Goal: Complete application form

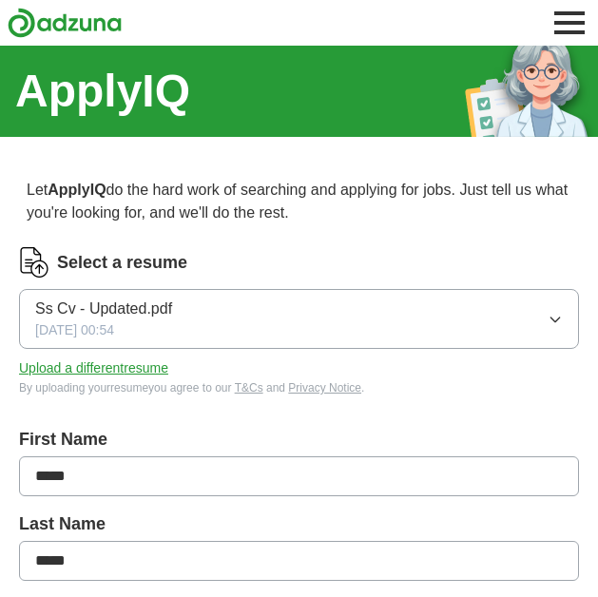
click at [202, 305] on button "Ss Cv - Updated.pdf [DATE] 00:54" at bounding box center [299, 319] width 560 height 60
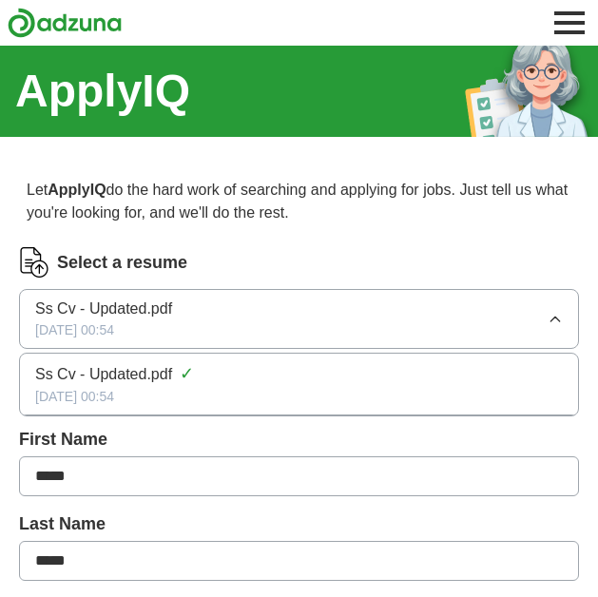
click at [200, 310] on button "Ss Cv - Updated.pdf [DATE] 00:54" at bounding box center [299, 319] width 560 height 60
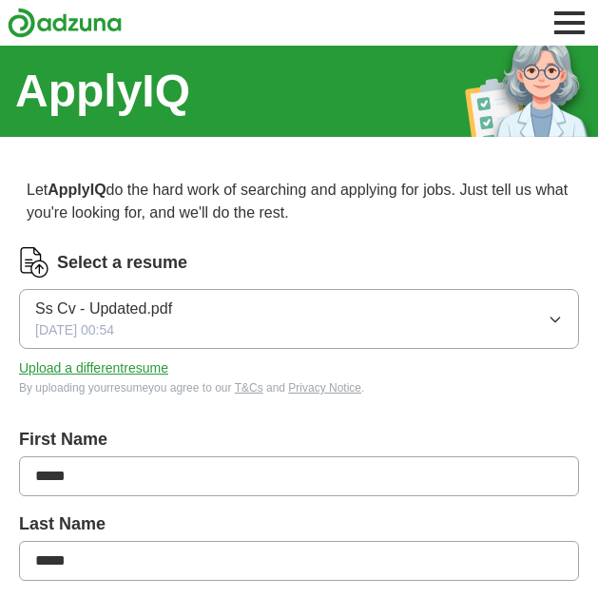
click at [111, 369] on button "Upload a different resume" at bounding box center [93, 369] width 149 height 20
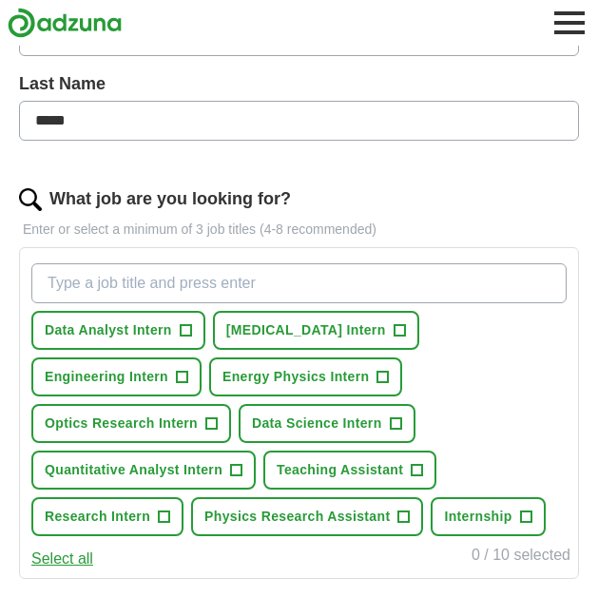
scroll to position [441, 0]
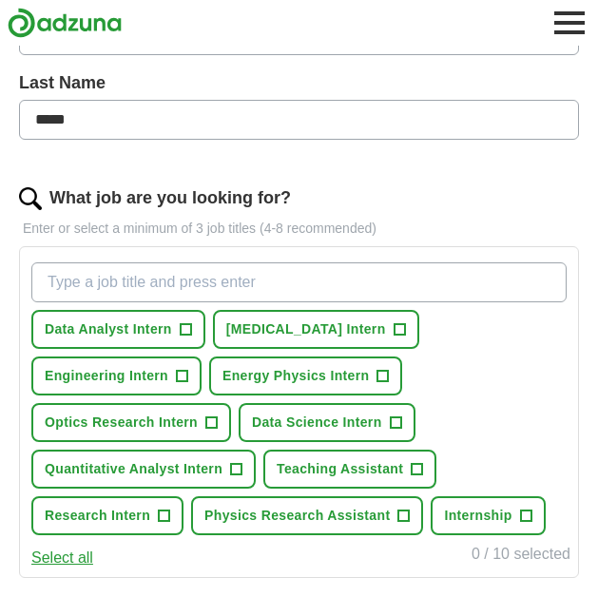
click at [177, 329] on button "Data Analyst Intern +" at bounding box center [118, 329] width 174 height 39
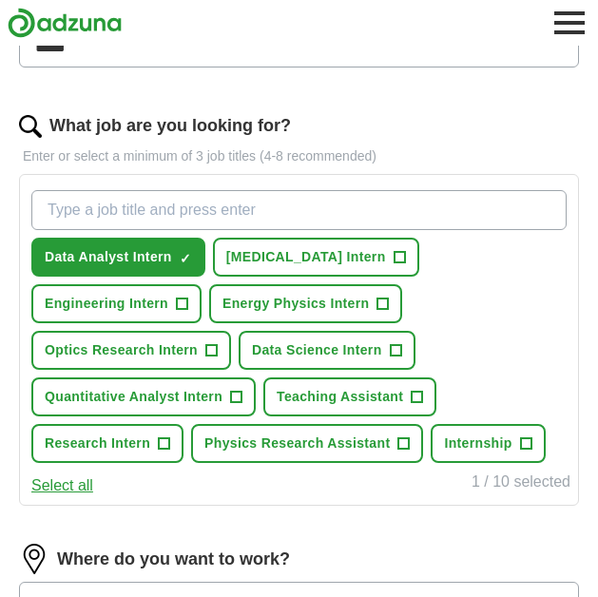
scroll to position [519, 0]
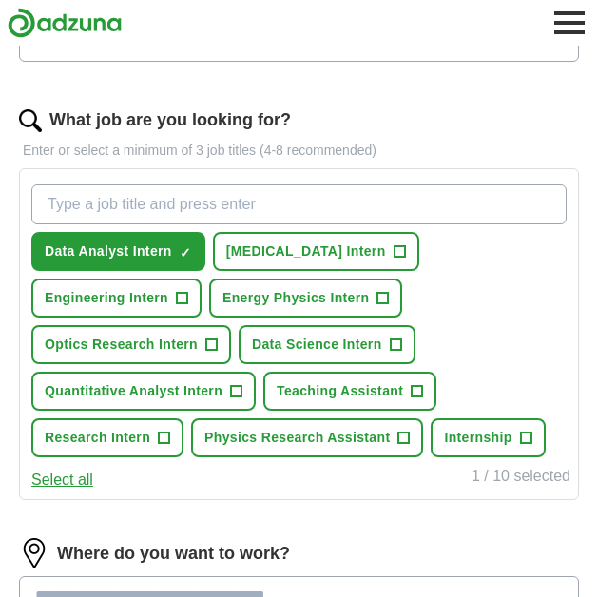
click at [377, 296] on span "+" at bounding box center [383, 298] width 12 height 12
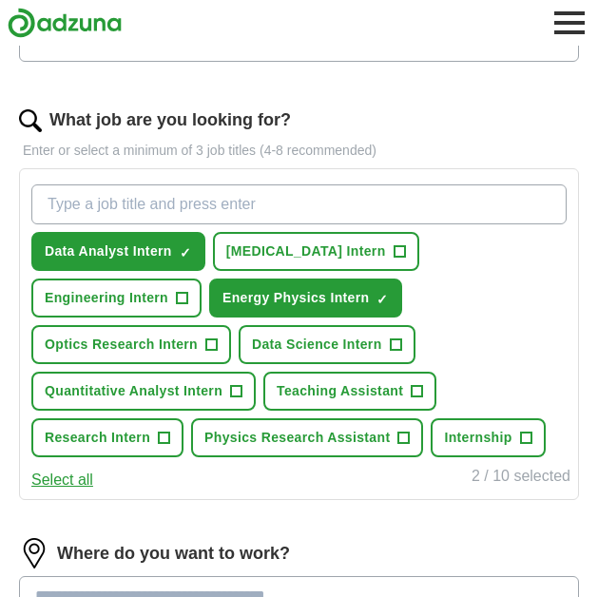
click at [192, 329] on button "Optics Research Intern +" at bounding box center [131, 344] width 200 height 39
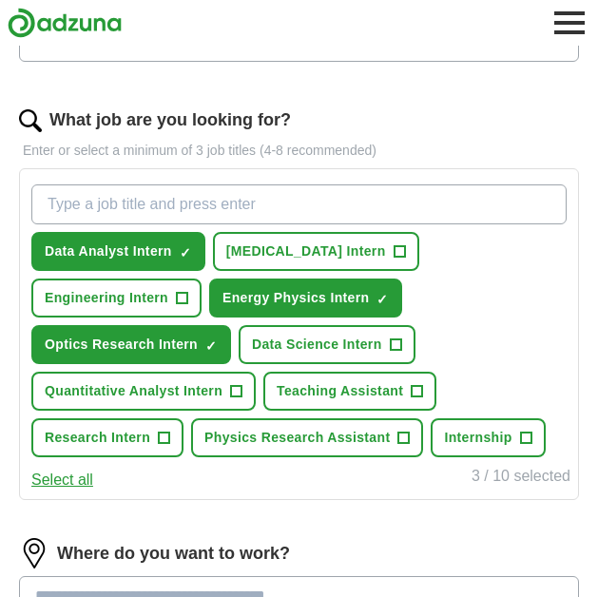
click at [397, 348] on span "+" at bounding box center [395, 345] width 11 height 15
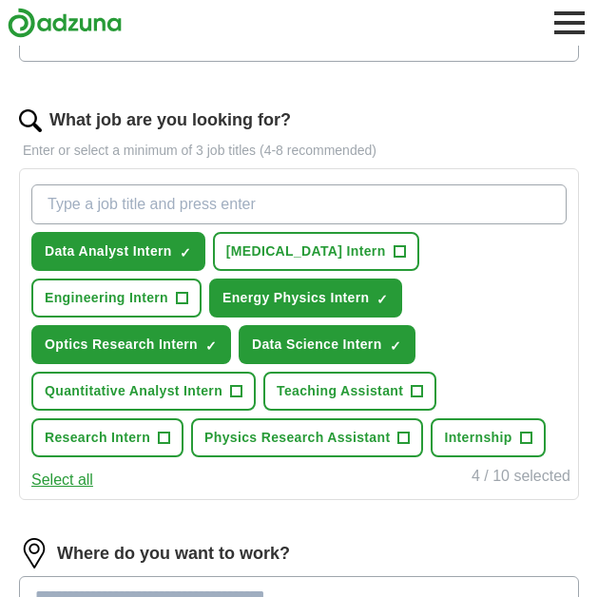
click at [395, 385] on span "Teaching Assistant" at bounding box center [340, 391] width 127 height 20
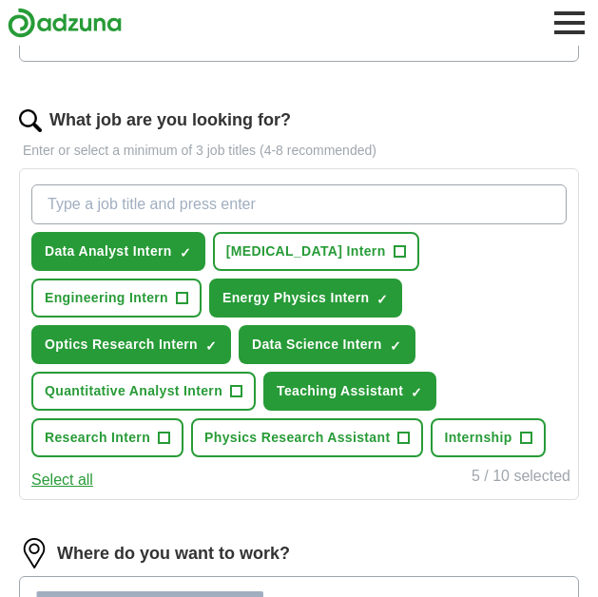
click at [149, 440] on span "Research Intern" at bounding box center [98, 438] width 106 height 20
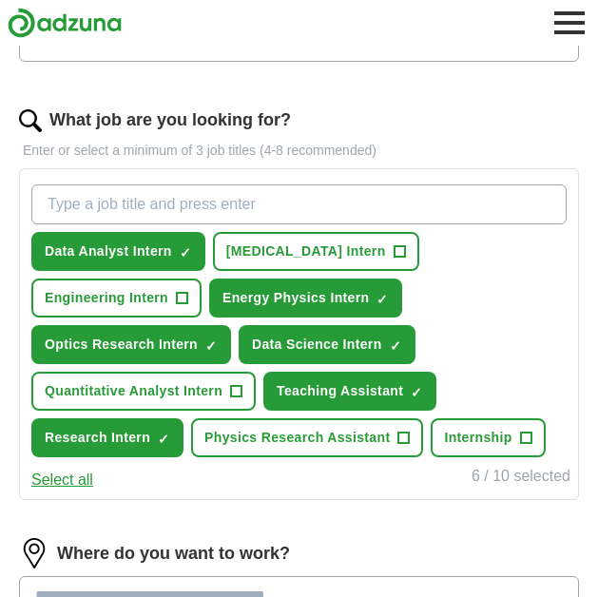
click at [375, 438] on span "Physics Research Assistant" at bounding box center [296, 438] width 185 height 20
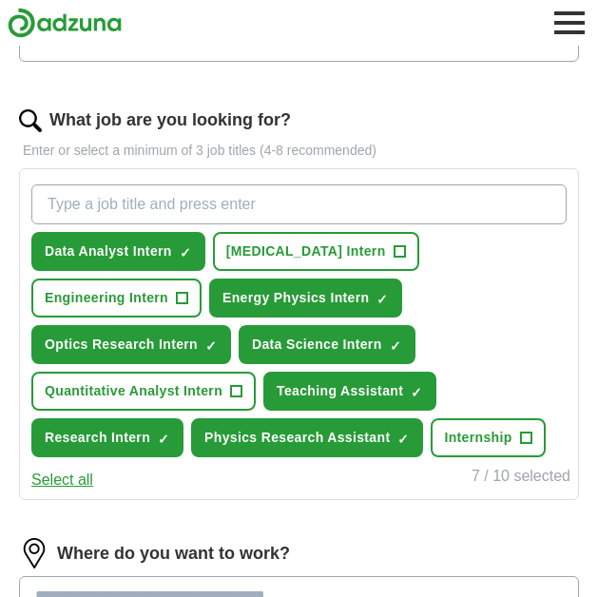
click at [492, 433] on span "Internship" at bounding box center [478, 438] width 68 height 20
click at [237, 387] on span "+" at bounding box center [236, 391] width 11 height 15
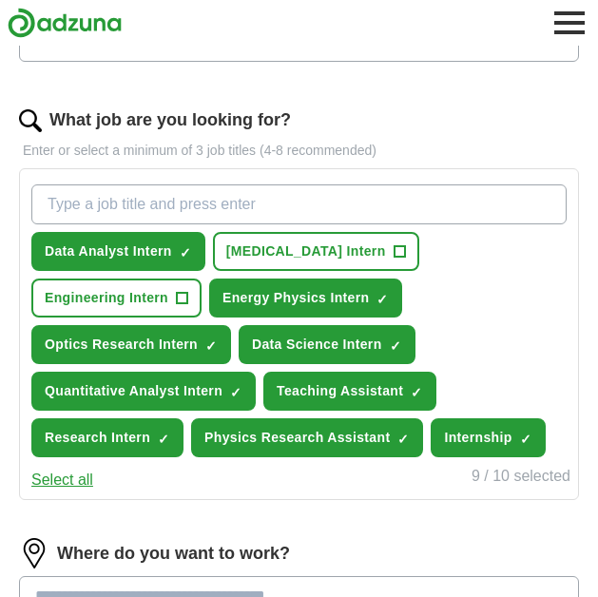
click at [360, 389] on span "Teaching Assistant" at bounding box center [340, 391] width 127 height 20
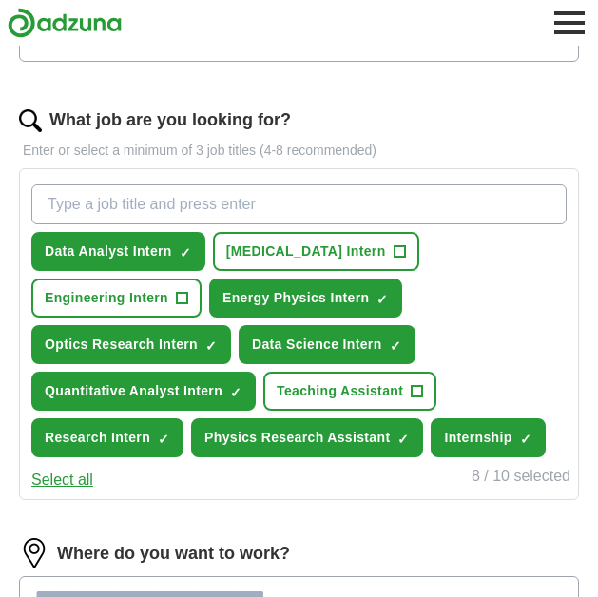
click at [326, 257] on span "[MEDICAL_DATA] Intern" at bounding box center [306, 252] width 160 height 20
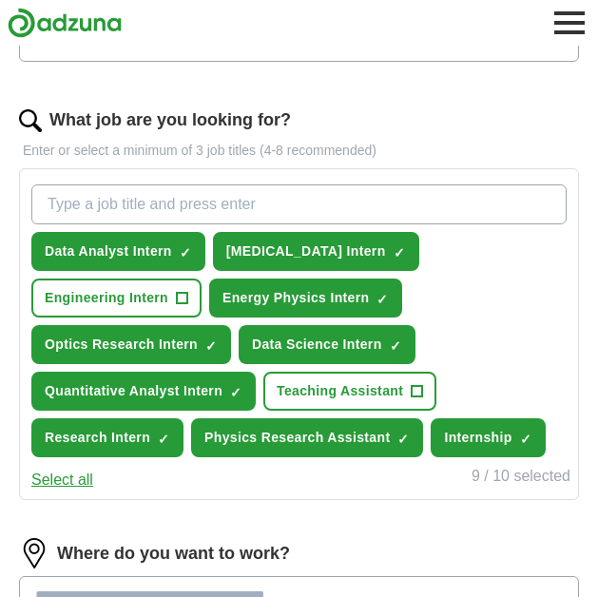
click at [168, 302] on button "Engineering Intern +" at bounding box center [116, 298] width 170 height 39
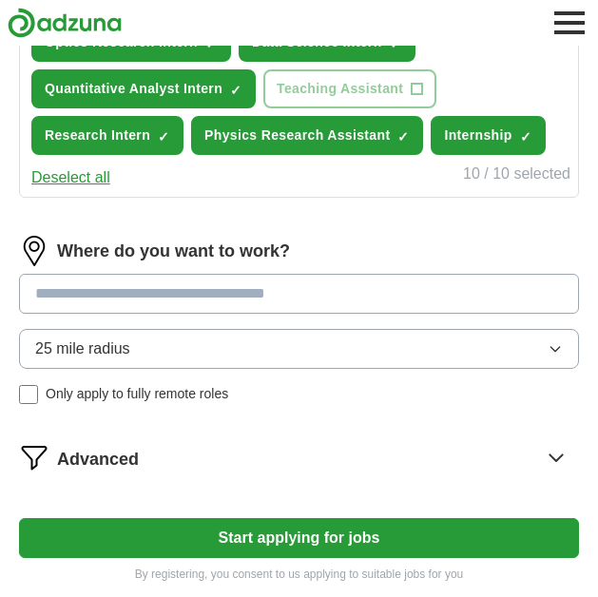
scroll to position [833, 0]
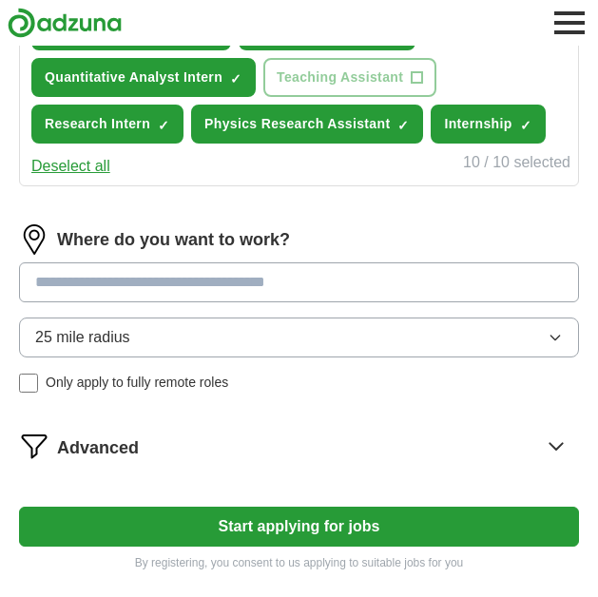
click at [174, 286] on input at bounding box center [299, 283] width 560 height 40
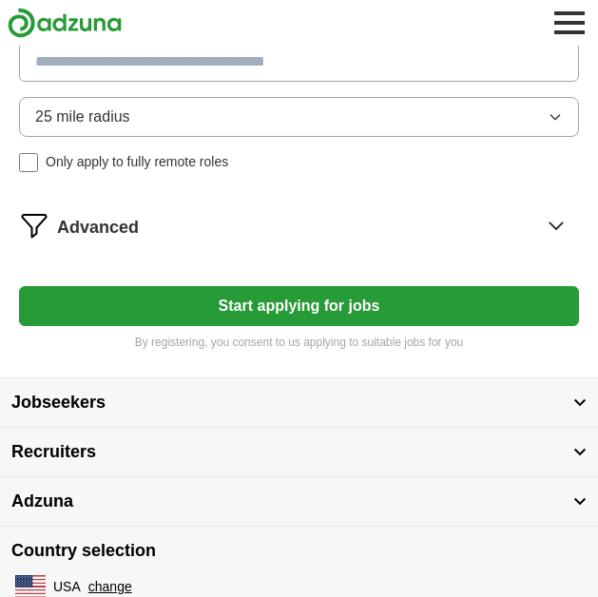
scroll to position [1075, 0]
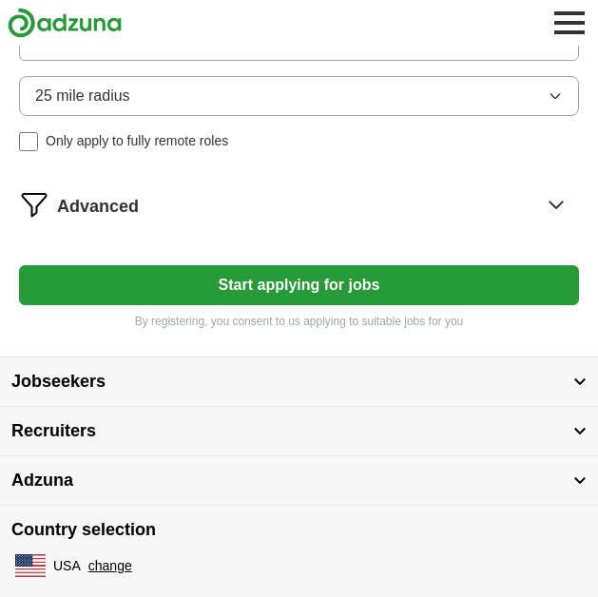
click at [188, 300] on button "Start applying for jobs" at bounding box center [299, 285] width 560 height 40
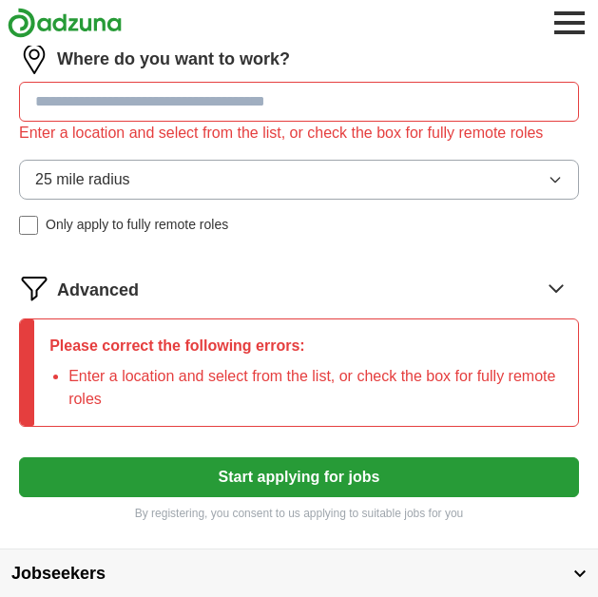
scroll to position [1018, 0]
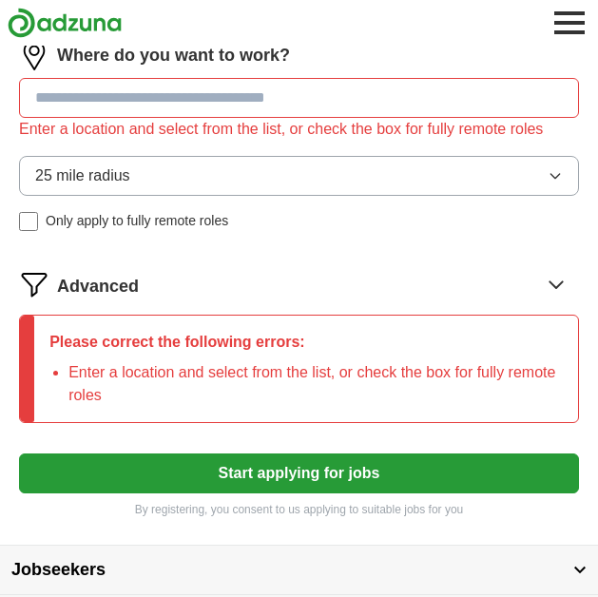
click at [152, 372] on li "Enter a location and select from the list, or check the box for fully remote ro…" at bounding box center [315, 384] width 495 height 46
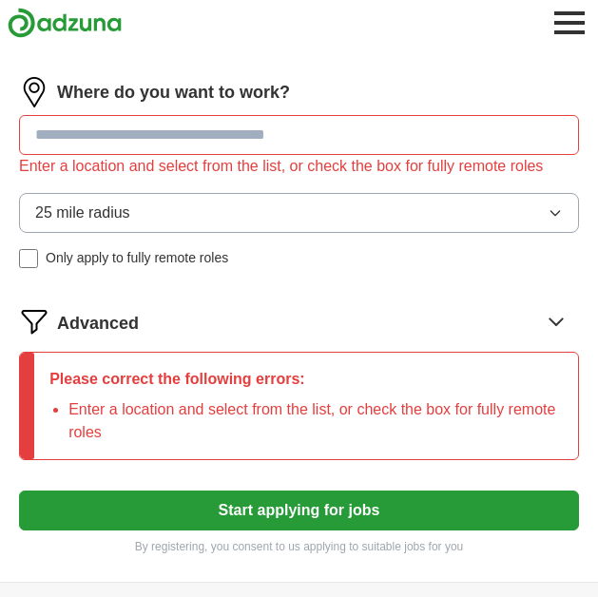
scroll to position [981, 0]
click at [174, 145] on input at bounding box center [299, 135] width 560 height 40
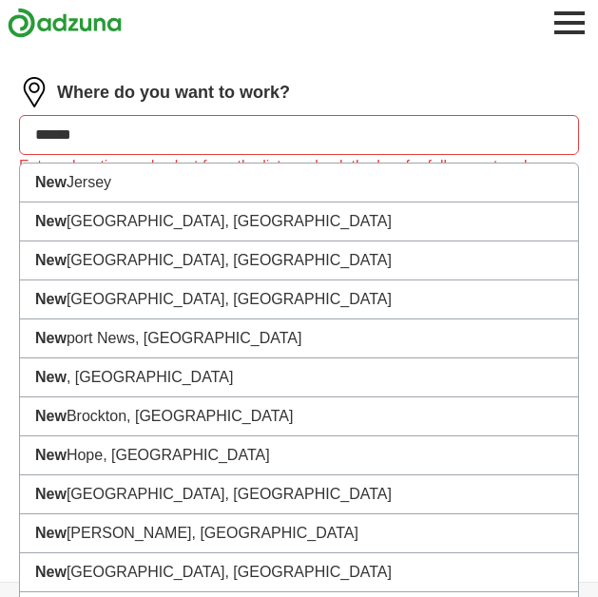
type input "*******"
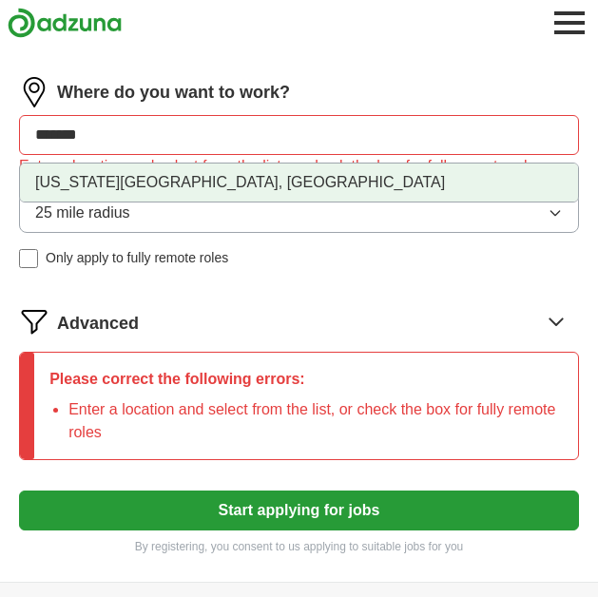
click at [165, 178] on li "[US_STATE][GEOGRAPHIC_DATA], [GEOGRAPHIC_DATA]" at bounding box center [299, 183] width 558 height 38
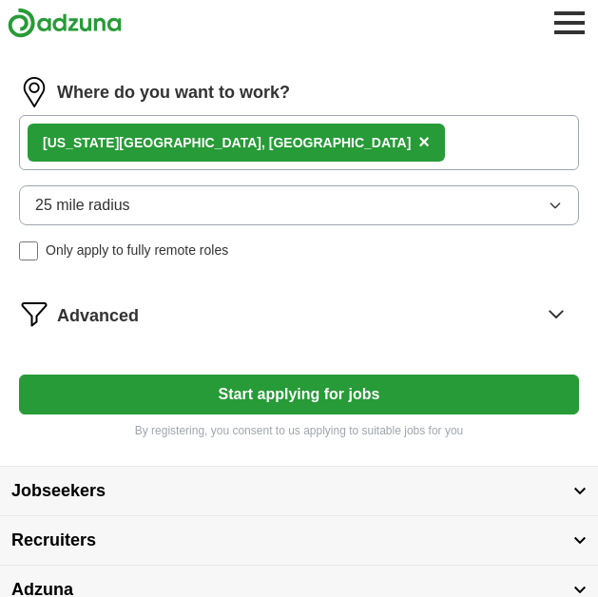
click at [225, 146] on div "[US_STATE][GEOGRAPHIC_DATA], [GEOGRAPHIC_DATA] ×" at bounding box center [299, 142] width 560 height 55
click at [251, 140] on div "[US_STATE][GEOGRAPHIC_DATA], [GEOGRAPHIC_DATA] ×" at bounding box center [299, 142] width 560 height 55
click at [230, 144] on div "[US_STATE][GEOGRAPHIC_DATA], [GEOGRAPHIC_DATA] ×" at bounding box center [299, 142] width 560 height 55
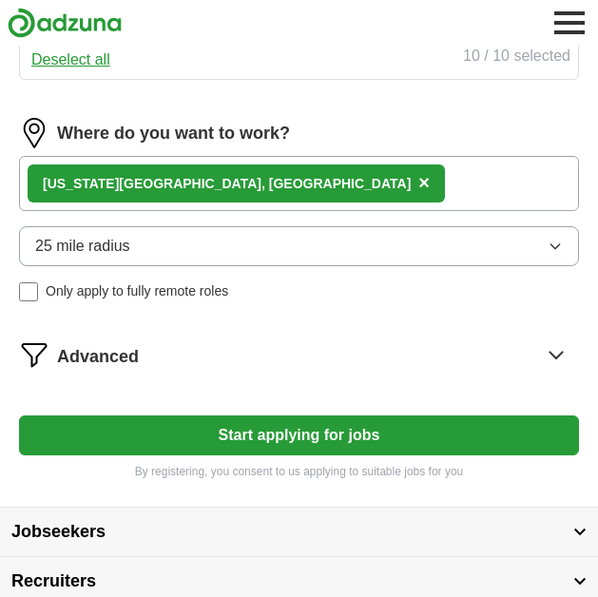
scroll to position [939, 0]
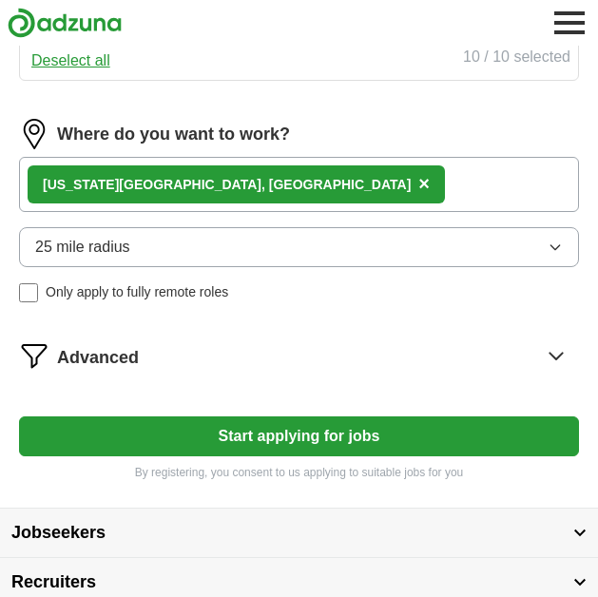
click at [419, 188] on span "×" at bounding box center [424, 183] width 11 height 21
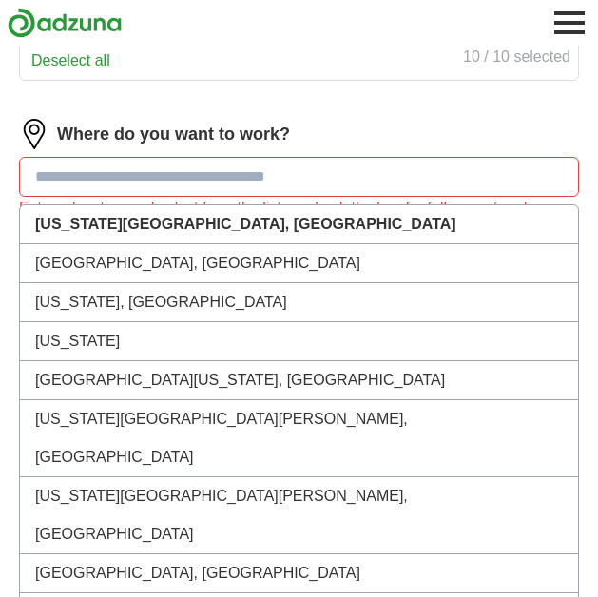
click at [198, 167] on input at bounding box center [299, 177] width 560 height 40
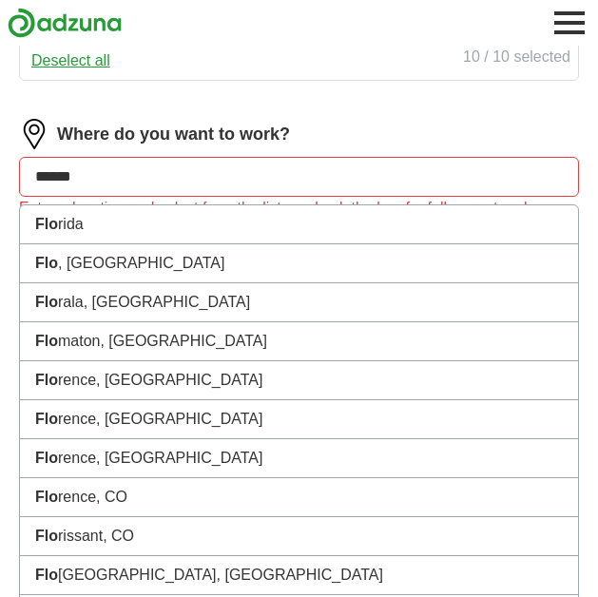
type input "*******"
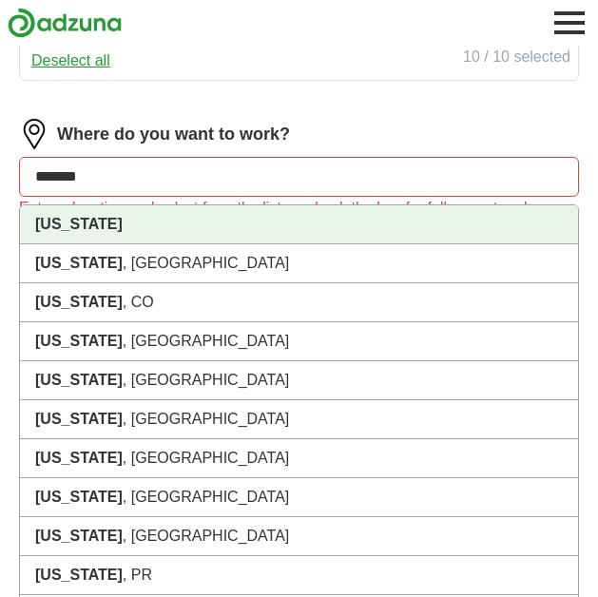
click at [163, 238] on li "[US_STATE]" at bounding box center [299, 224] width 558 height 39
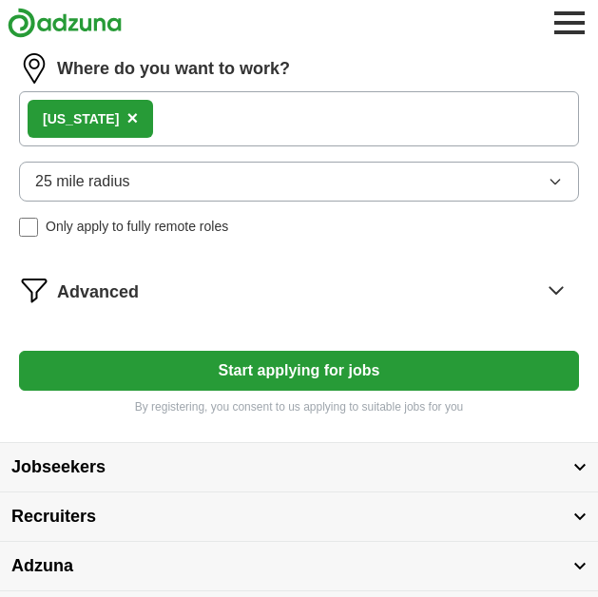
scroll to position [1018, 0]
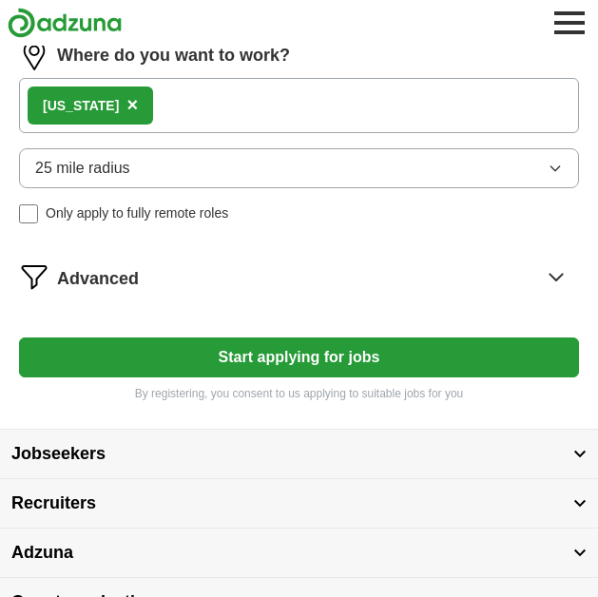
click at [162, 353] on button "Start applying for jobs" at bounding box center [299, 358] width 560 height 40
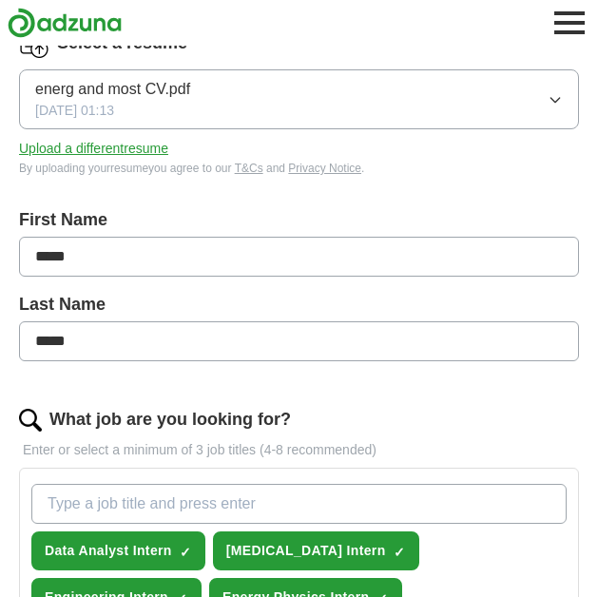
scroll to position [0, 0]
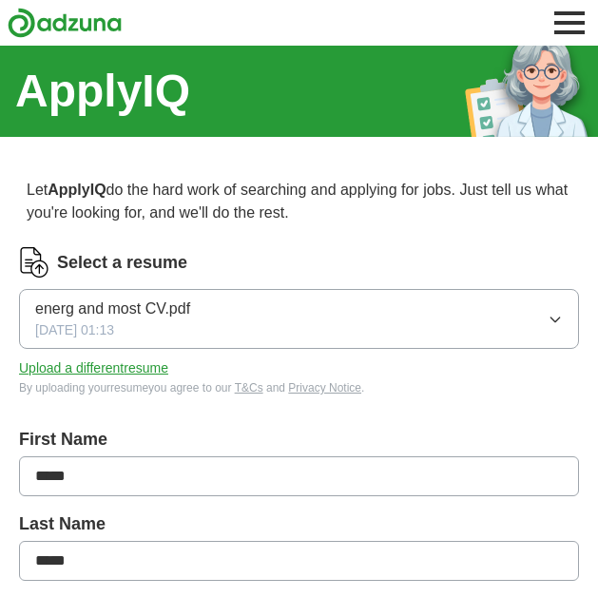
select select "**"
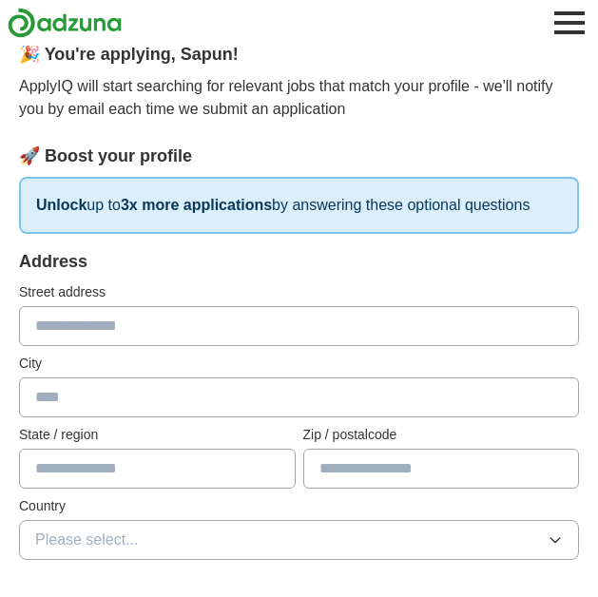
scroll to position [135, 0]
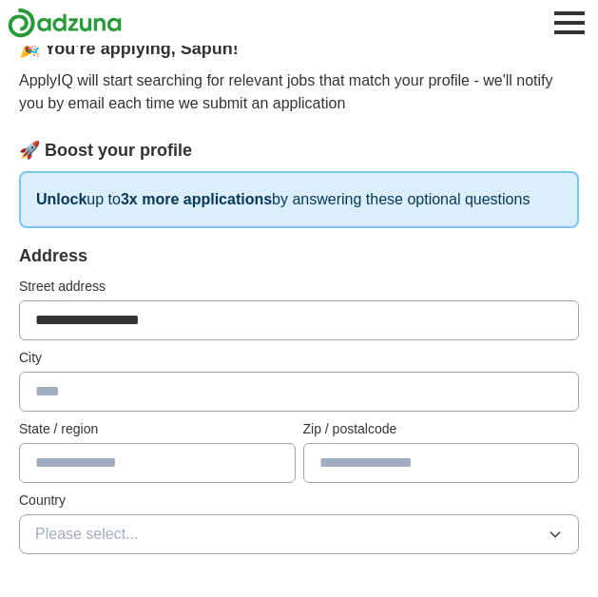
type input "**********"
click at [150, 413] on div "**********" at bounding box center [299, 410] width 560 height 334
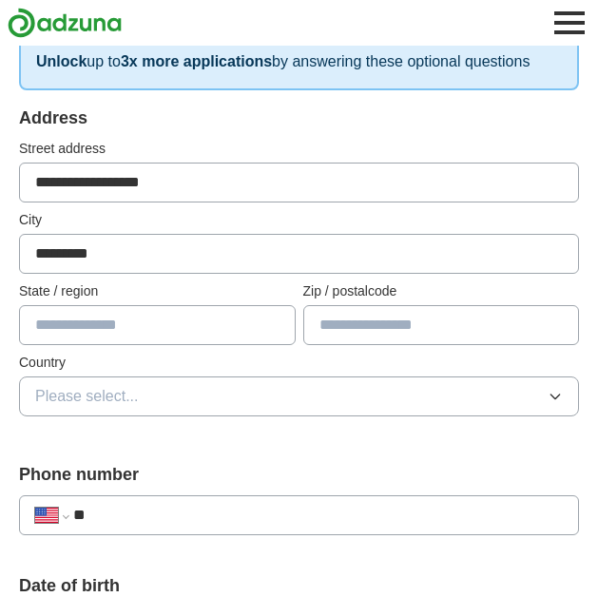
scroll to position [282, 0]
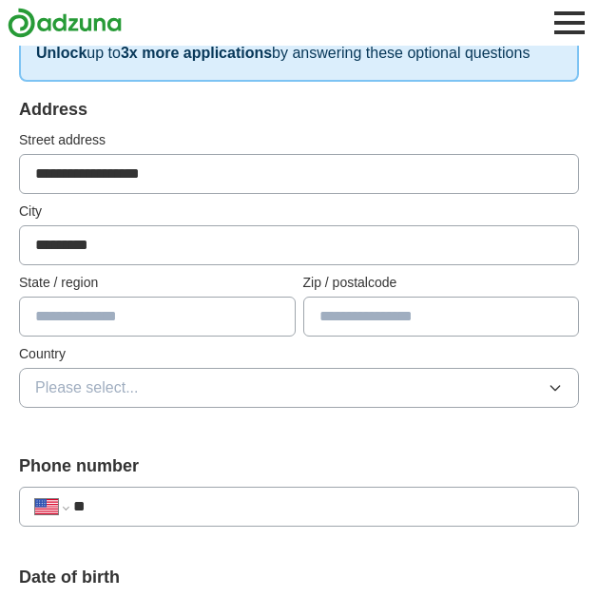
type input "*********"
type input "********"
type input "*****"
click at [485, 373] on button "Please select..." at bounding box center [299, 388] width 560 height 40
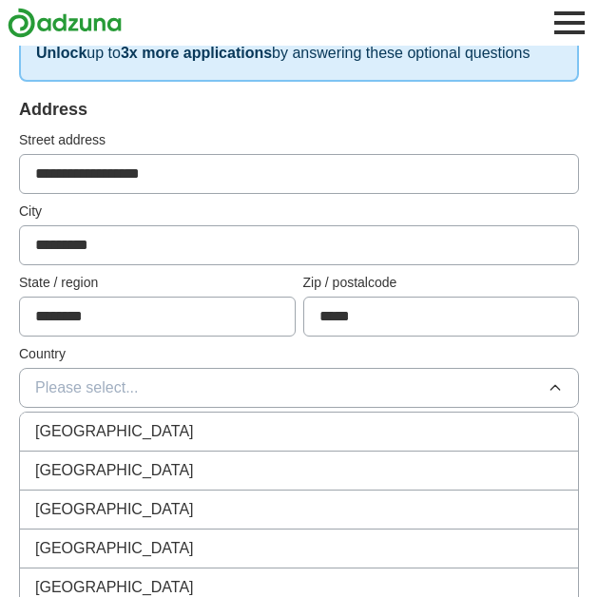
click at [389, 466] on div "[GEOGRAPHIC_DATA]" at bounding box center [299, 470] width 528 height 23
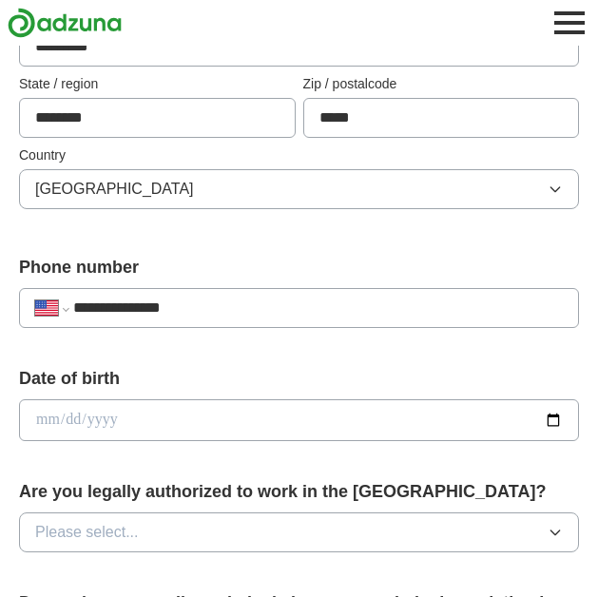
scroll to position [590, 0]
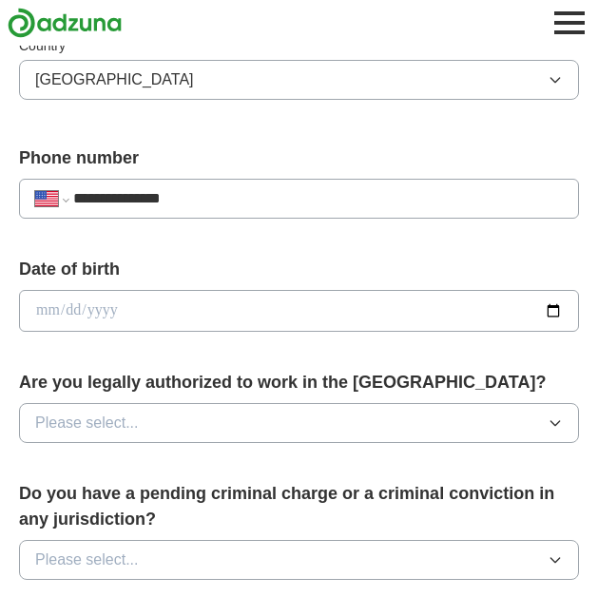
type input "**********"
click at [146, 308] on input "date" at bounding box center [299, 311] width 560 height 42
type input "**********"
click at [266, 376] on label "Are you legally authorized to work in the [GEOGRAPHIC_DATA]?" at bounding box center [299, 383] width 560 height 26
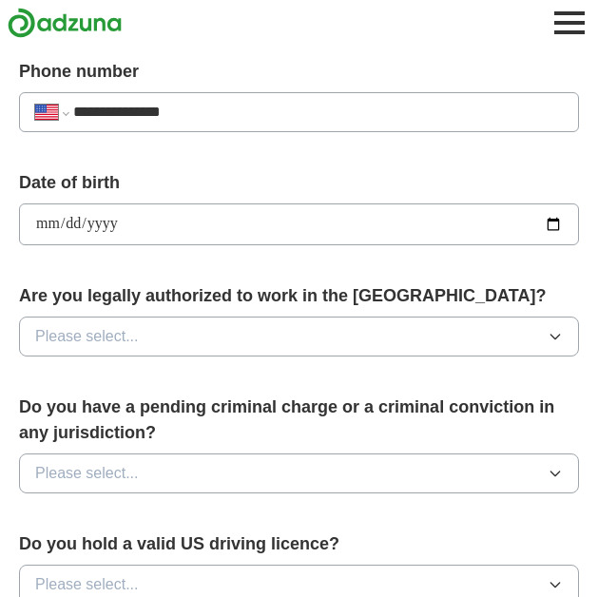
scroll to position [681, 0]
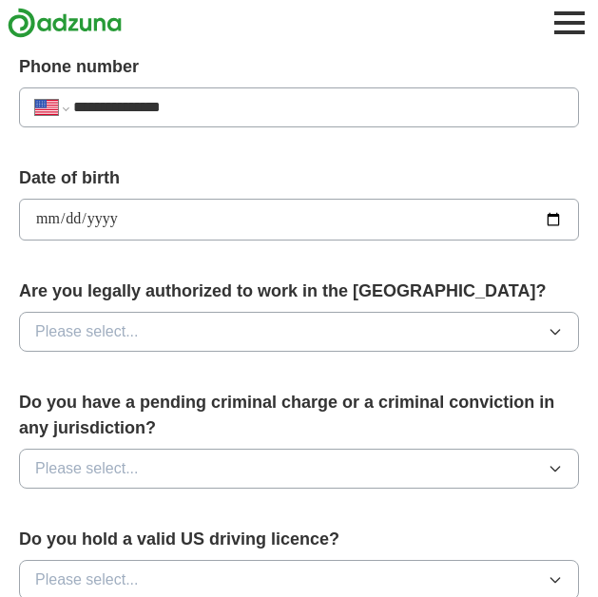
click at [227, 340] on button "Please select..." at bounding box center [299, 332] width 560 height 40
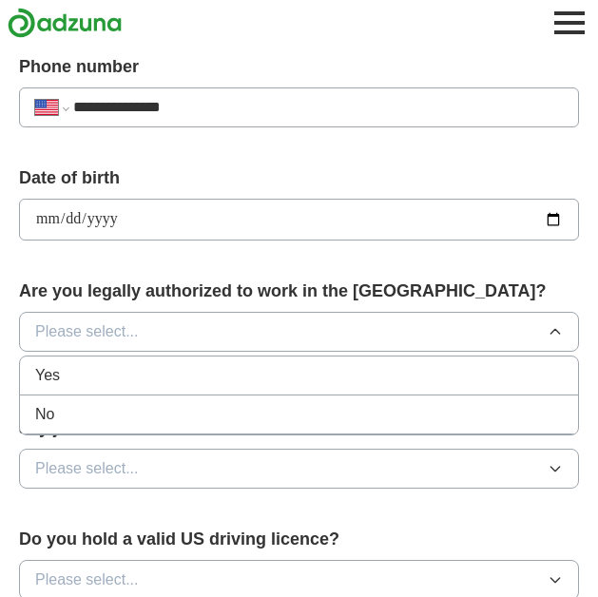
click at [150, 381] on div "Yes" at bounding box center [299, 375] width 528 height 23
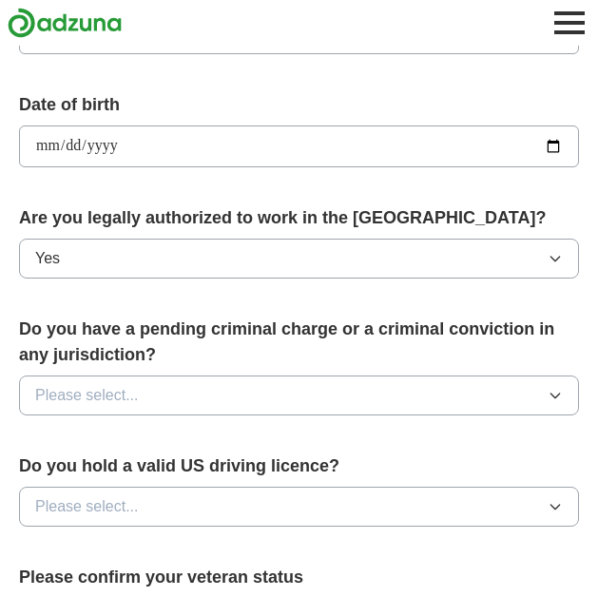
scroll to position [787, 0]
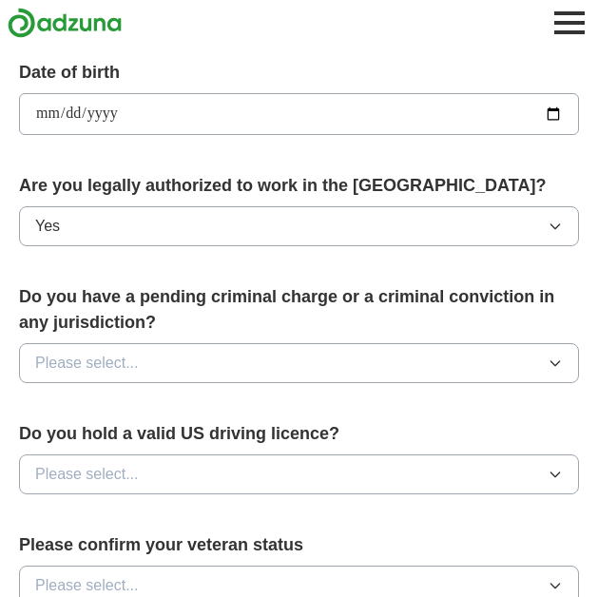
click at [139, 363] on button "Please select..." at bounding box center [299, 363] width 560 height 40
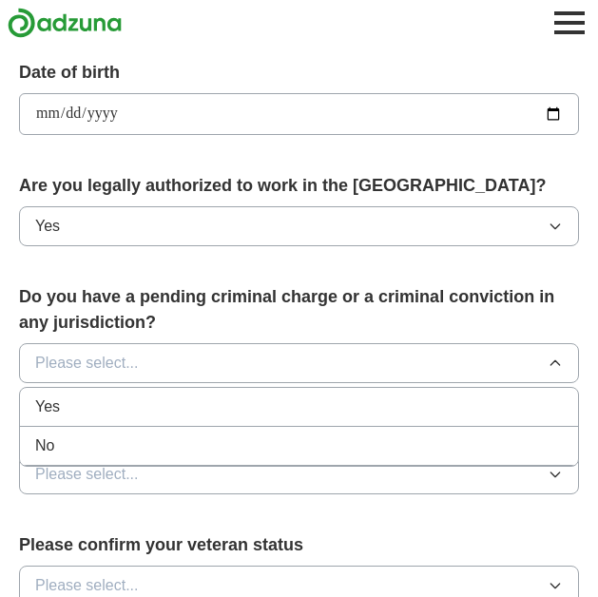
click at [91, 449] on div "No" at bounding box center [299, 446] width 528 height 23
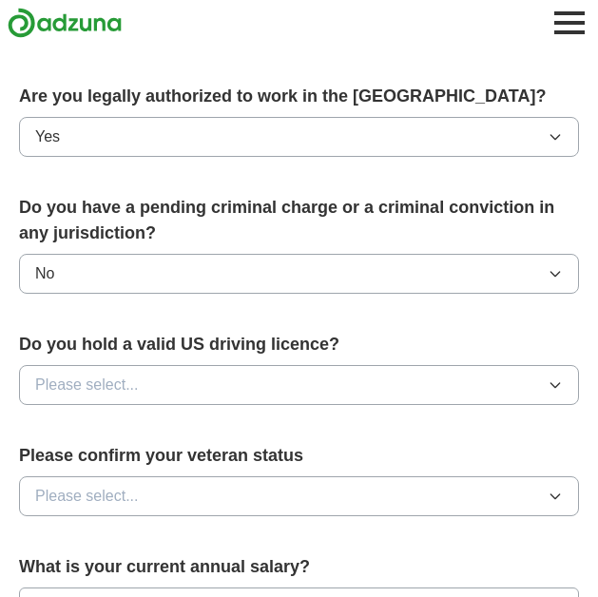
scroll to position [883, 0]
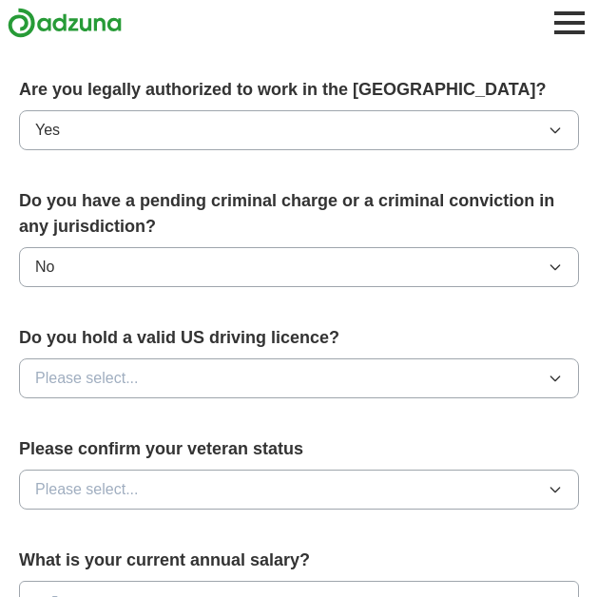
click at [146, 401] on div "Do you hold a valid US driving licence? Please select..." at bounding box center [299, 369] width 560 height 88
click at [127, 366] on button "Please select..." at bounding box center [299, 379] width 560 height 40
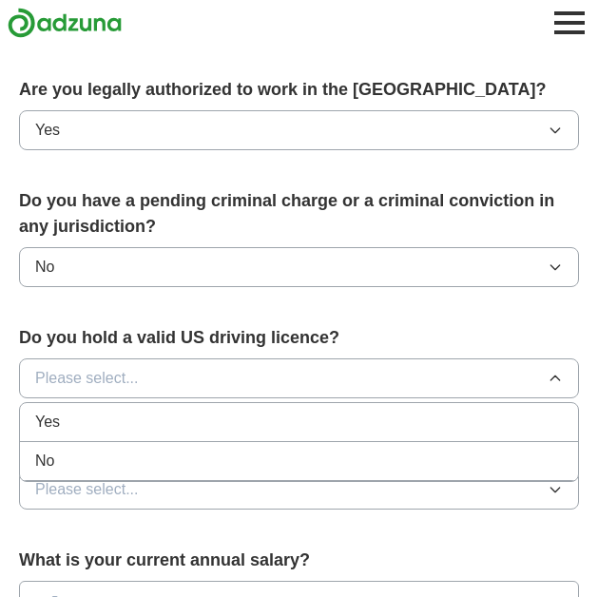
click at [74, 462] on div "No" at bounding box center [299, 461] width 528 height 23
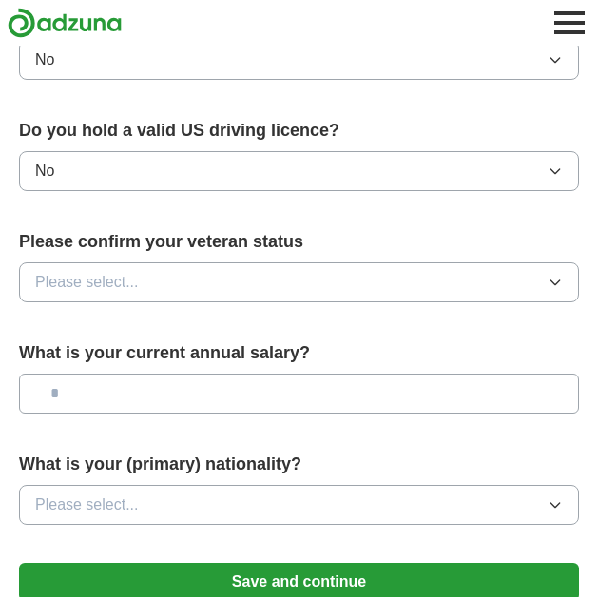
scroll to position [1098, 0]
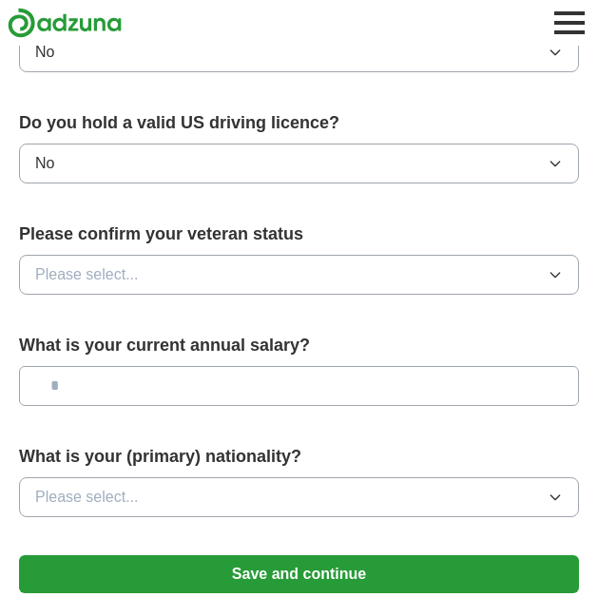
click at [171, 282] on button "Please select..." at bounding box center [299, 275] width 560 height 40
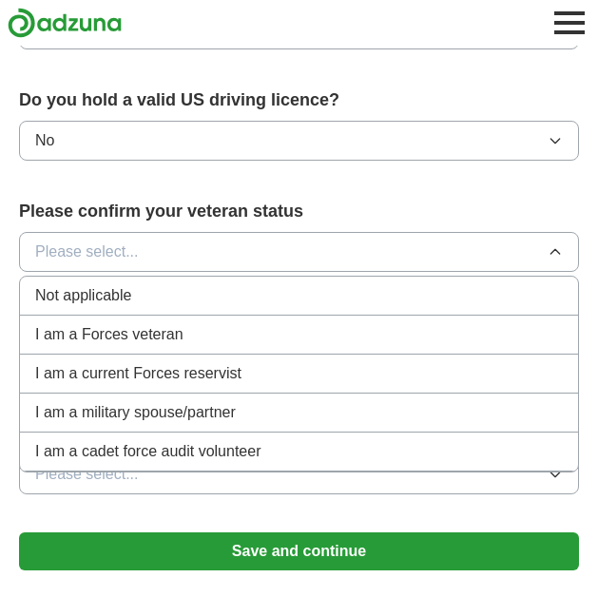
scroll to position [1131, 0]
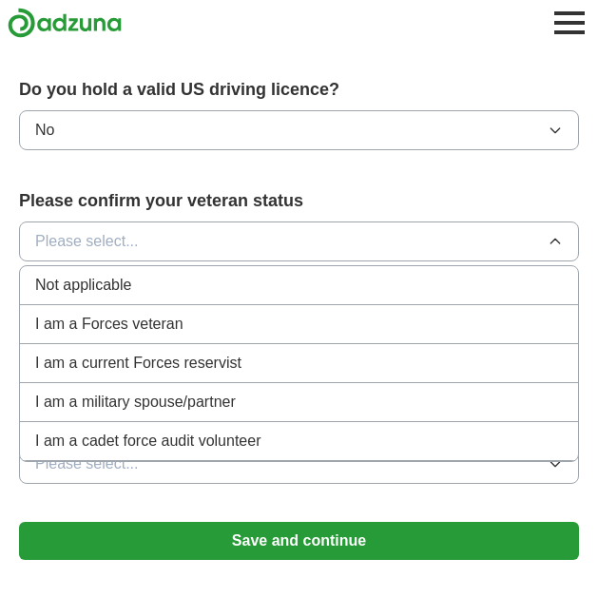
click at [84, 296] on span "Not applicable" at bounding box center [83, 285] width 96 height 23
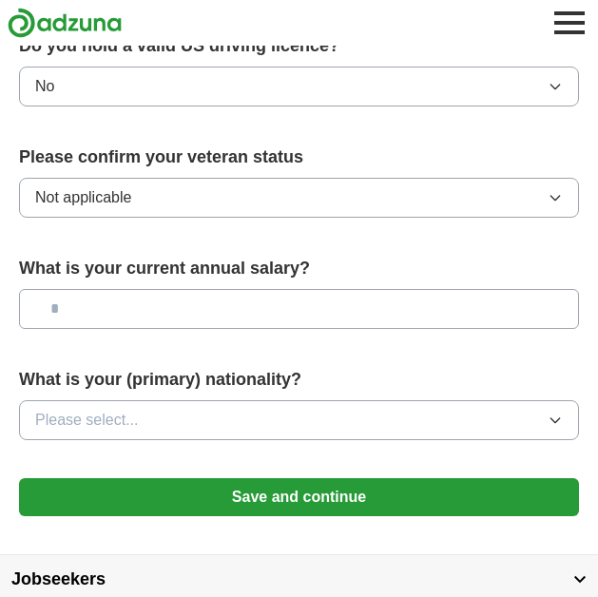
scroll to position [1217, 0]
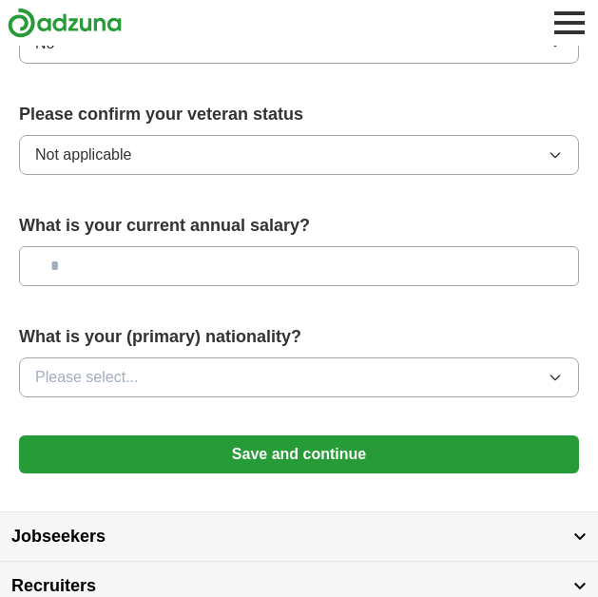
click at [158, 277] on input "text" at bounding box center [299, 266] width 560 height 40
type input "******"
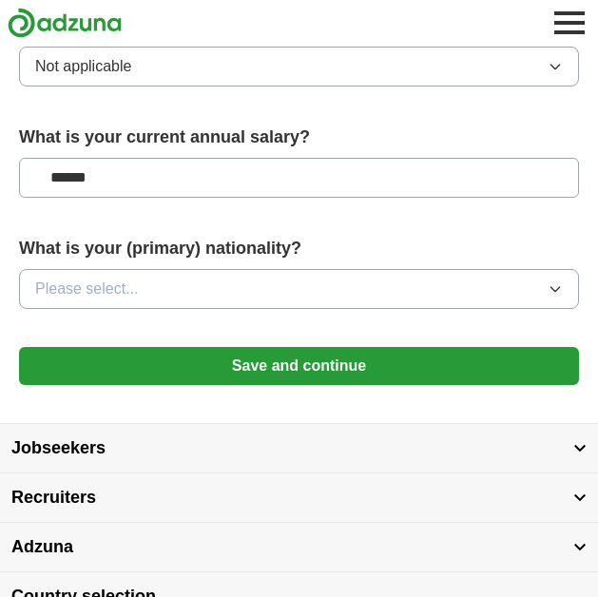
scroll to position [1307, 0]
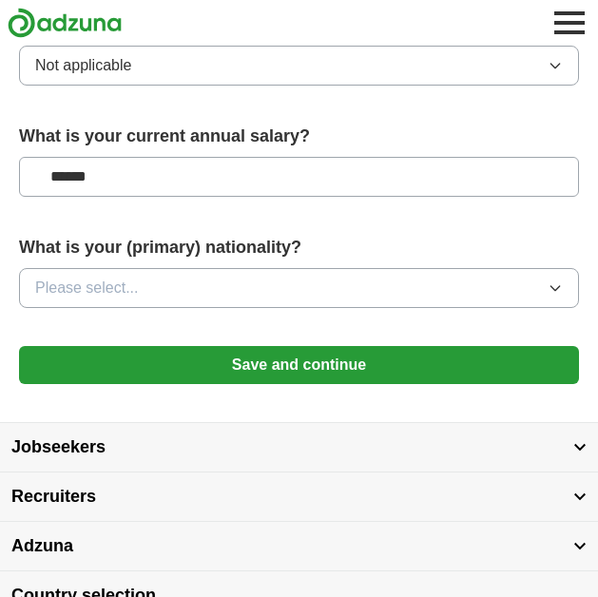
click at [196, 289] on button "Please select..." at bounding box center [299, 288] width 560 height 40
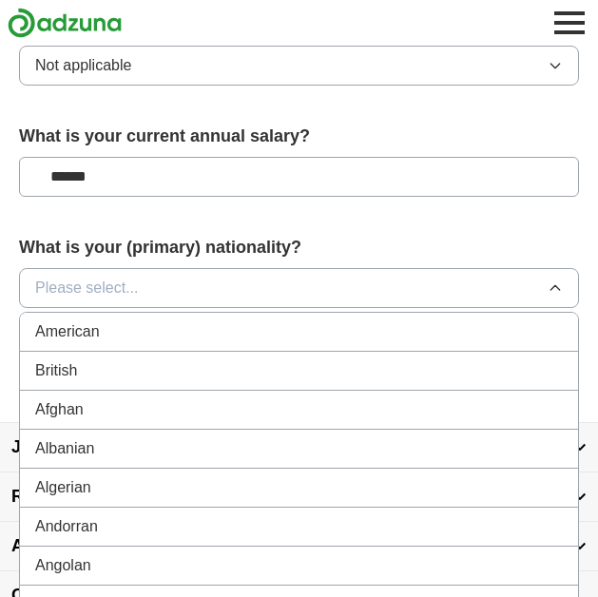
click at [121, 279] on span "Please select..." at bounding box center [87, 288] width 104 height 23
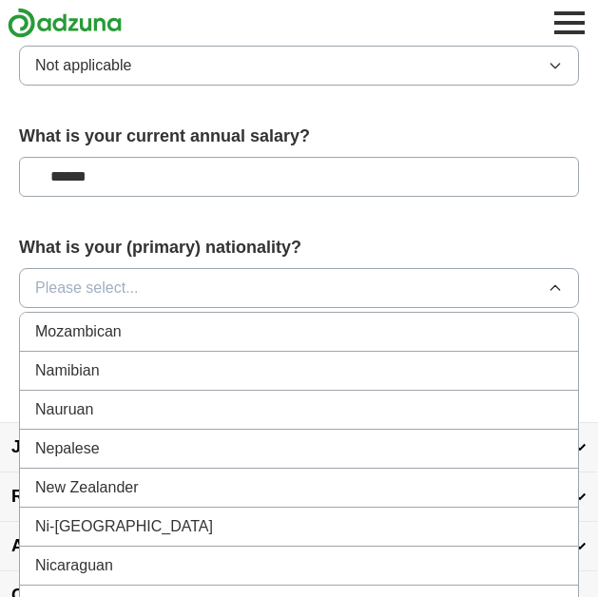
scroll to position [4720, 0]
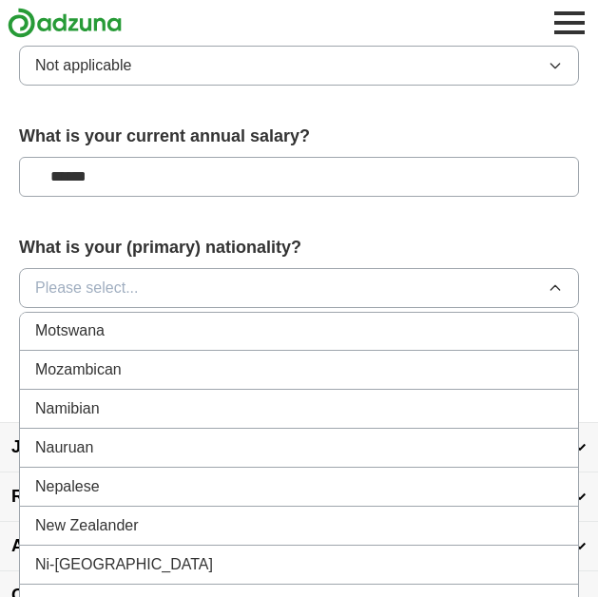
click at [131, 476] on li "Nepalese" at bounding box center [299, 487] width 558 height 39
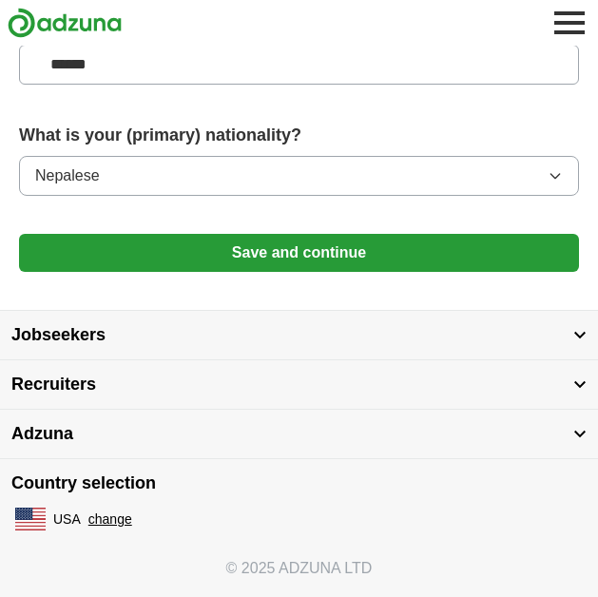
scroll to position [1425, 0]
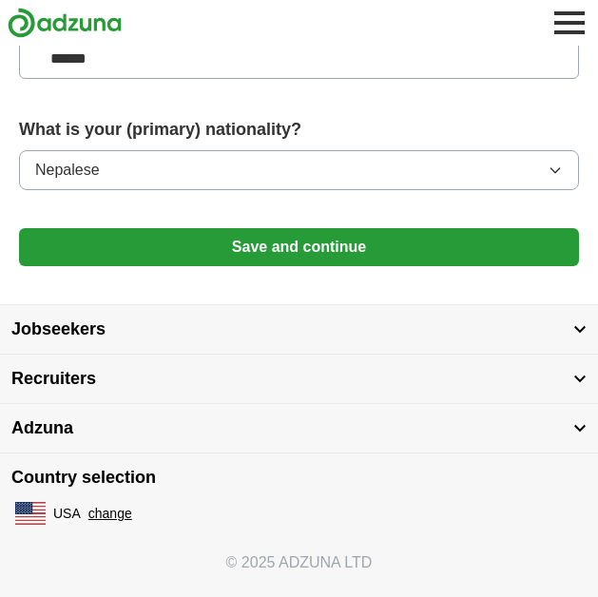
click at [227, 240] on button "Save and continue" at bounding box center [299, 247] width 560 height 38
